Goal: Transaction & Acquisition: Download file/media

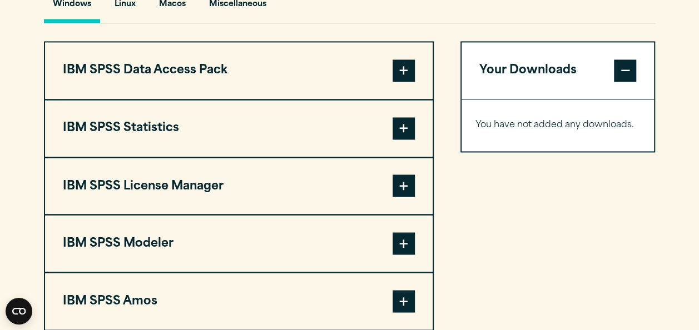
scroll to position [865, 0]
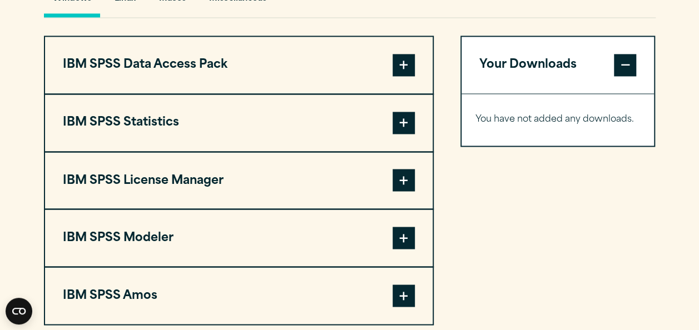
click at [406, 127] on span at bounding box center [404, 123] width 22 height 22
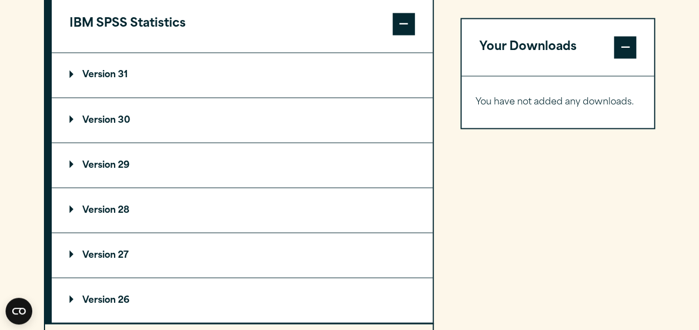
scroll to position [966, 0]
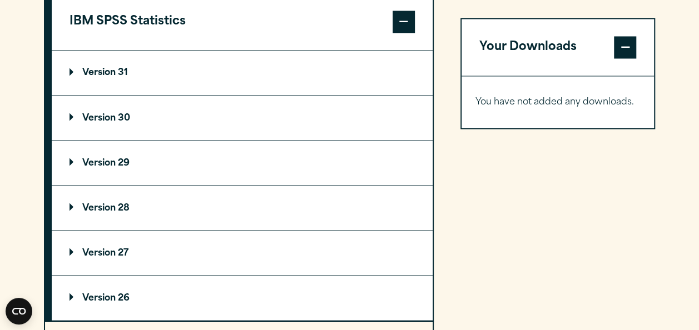
click at [102, 155] on summary "Version 29" at bounding box center [242, 163] width 381 height 44
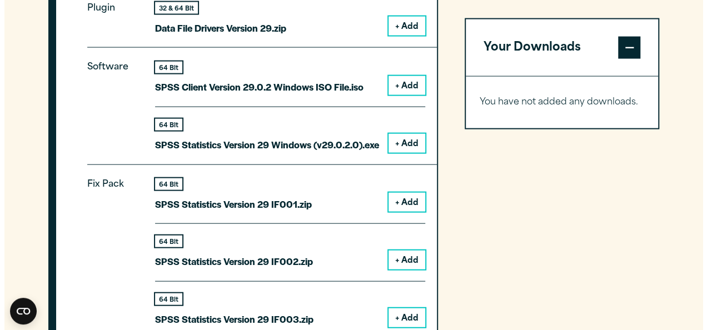
scroll to position [1142, 0]
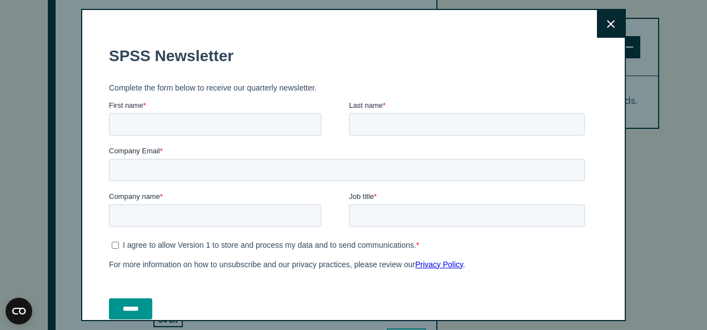
click at [597, 34] on button "Close" at bounding box center [611, 24] width 28 height 28
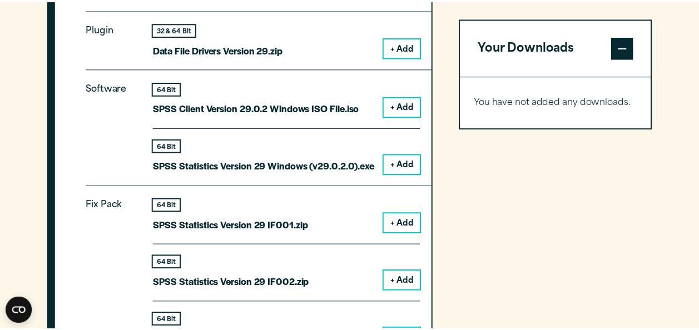
scroll to position [1105, 0]
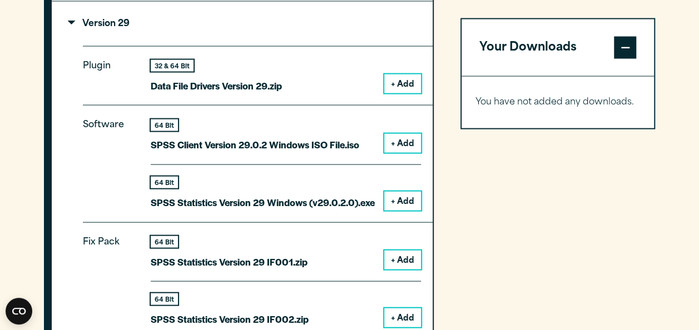
click at [395, 196] on button "+ Add" at bounding box center [402, 201] width 37 height 19
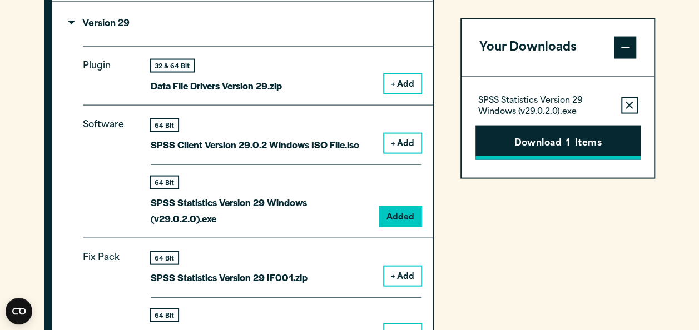
click at [536, 156] on button "Download 1 Items" at bounding box center [557, 142] width 165 height 34
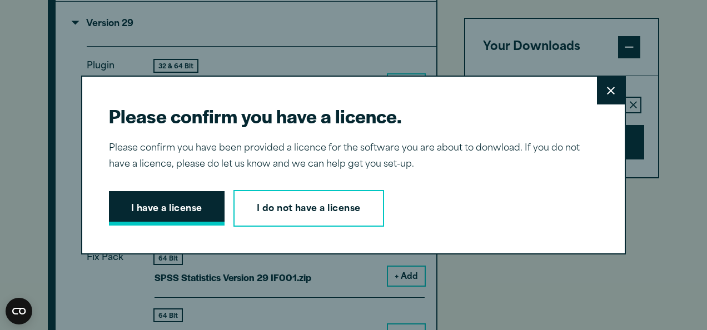
click at [186, 211] on button "I have a license" at bounding box center [167, 208] width 116 height 34
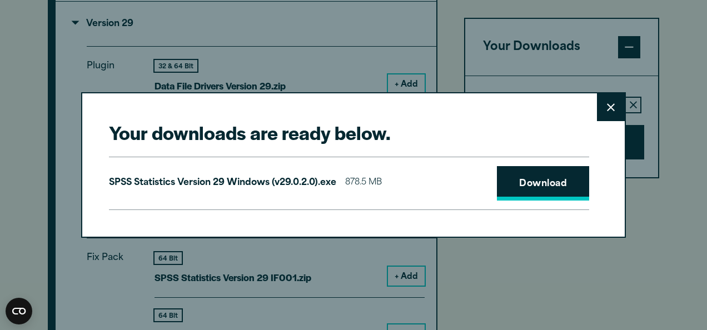
click at [518, 187] on link "Download" at bounding box center [543, 183] width 92 height 34
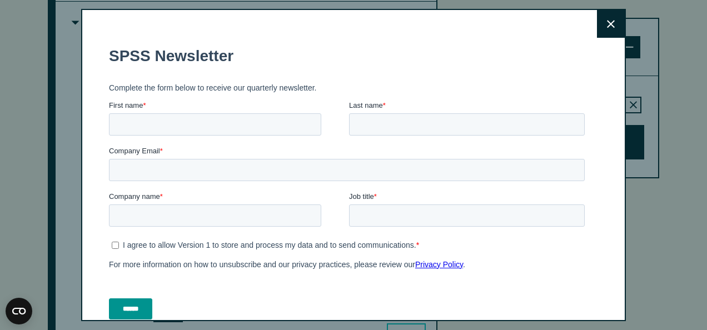
click at [597, 26] on button "Close" at bounding box center [611, 24] width 28 height 28
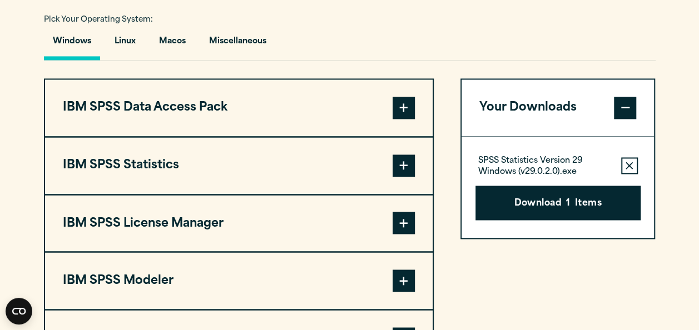
scroll to position [875, 0]
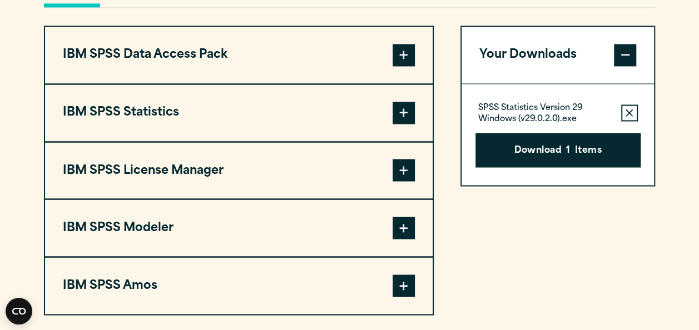
click at [404, 112] on span at bounding box center [404, 113] width 22 height 22
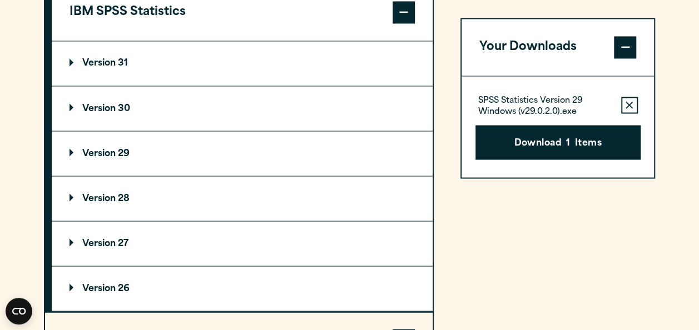
scroll to position [976, 0]
click at [125, 154] on p "Version 29" at bounding box center [99, 152] width 60 height 9
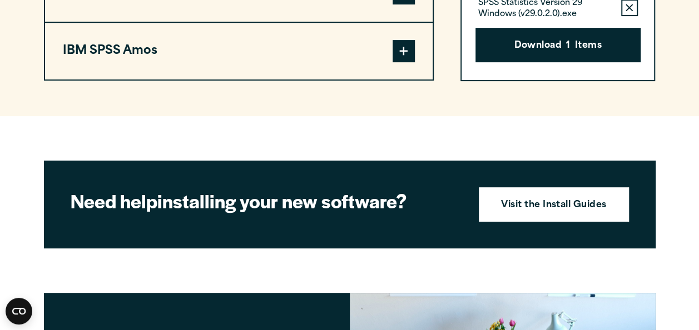
scroll to position [2262, 0]
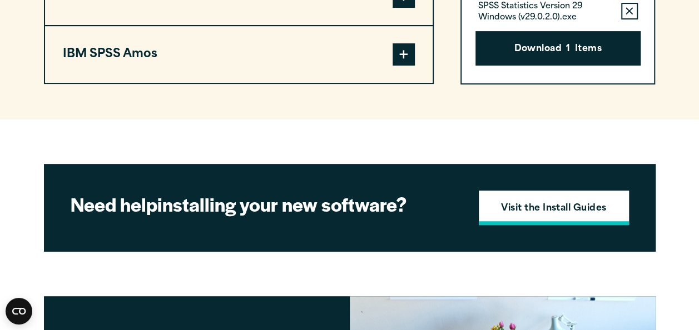
click at [533, 202] on strong "Visit the Install Guides" at bounding box center [554, 209] width 106 height 14
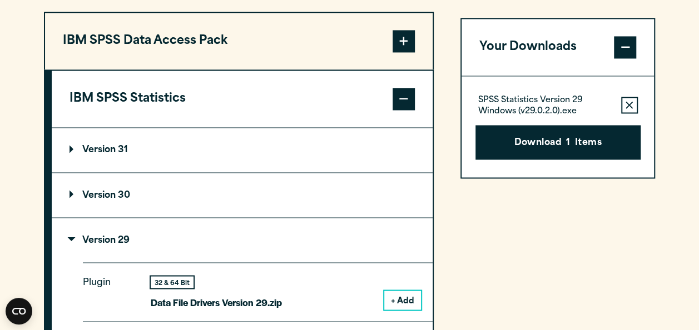
scroll to position [891, 0]
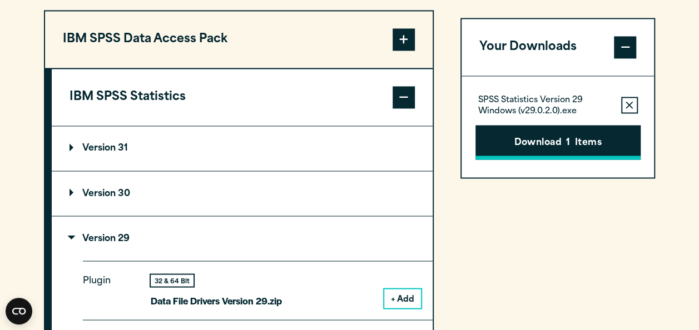
click at [517, 138] on button "Download 1 Items" at bounding box center [557, 142] width 165 height 34
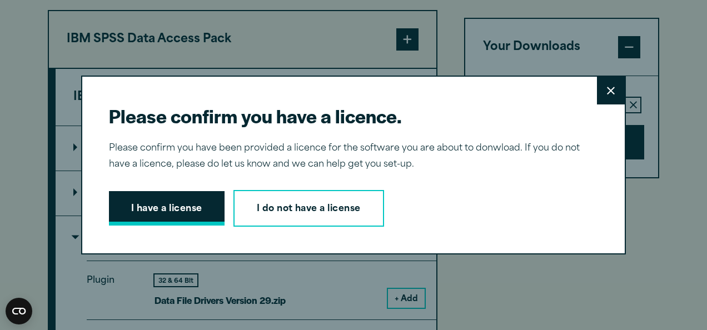
click at [197, 209] on button "I have a license" at bounding box center [167, 208] width 116 height 34
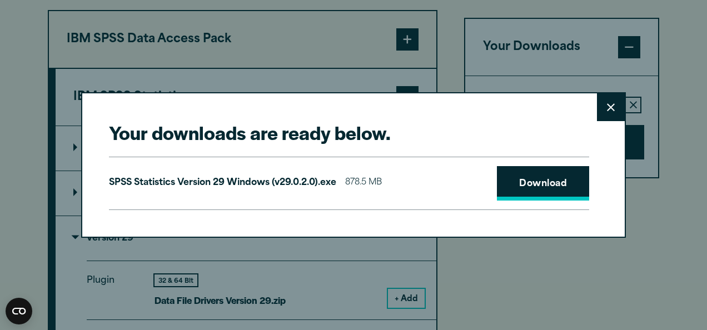
click at [515, 175] on link "Download" at bounding box center [543, 183] width 92 height 34
click at [610, 111] on icon at bounding box center [611, 107] width 8 height 8
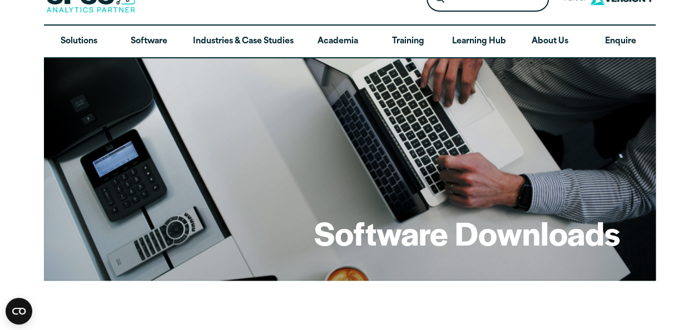
scroll to position [0, 0]
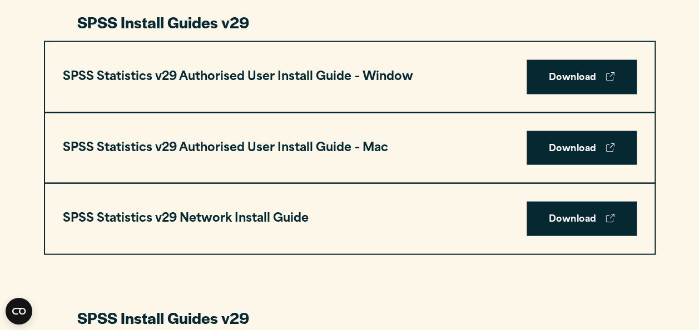
scroll to position [1114, 0]
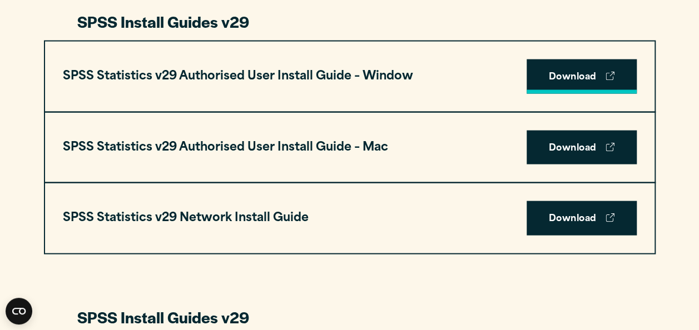
click at [578, 82] on link "Download" at bounding box center [582, 76] width 110 height 34
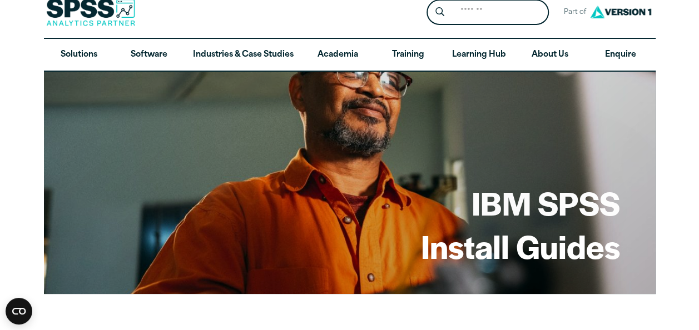
scroll to position [0, 0]
